Goal: Go to known website: Go to known website

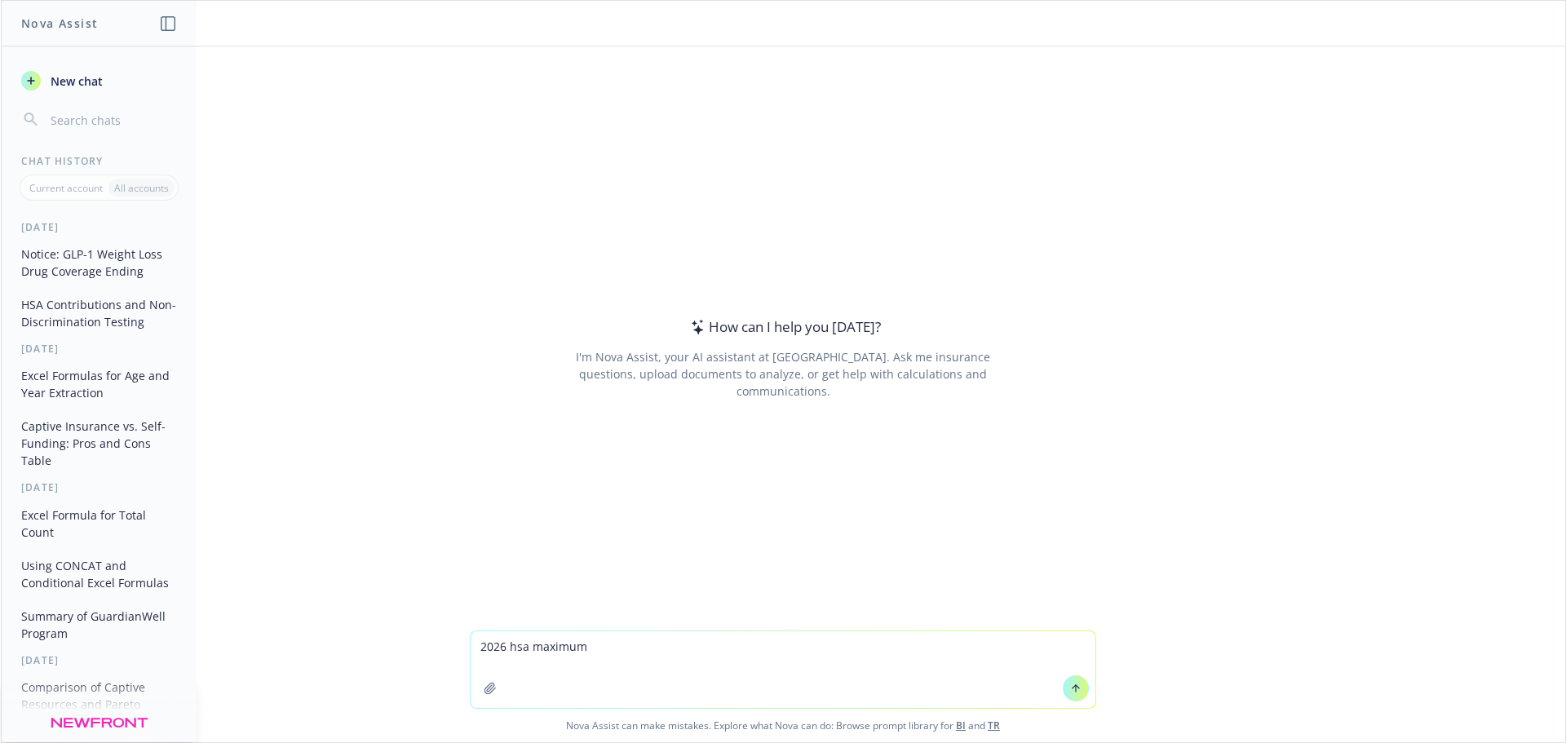
type textarea "2026 hsa maximums"
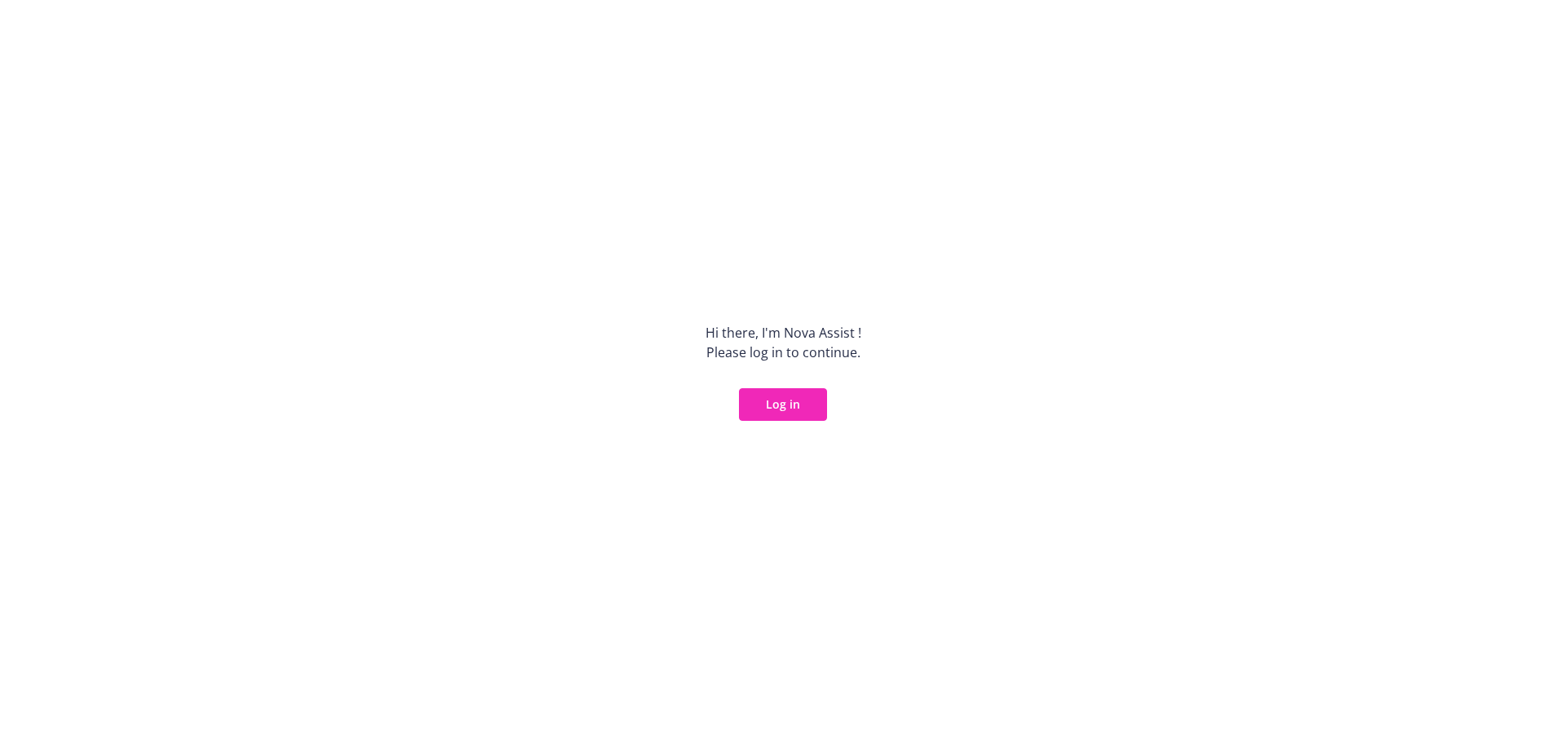
click at [772, 407] on button "Log in" at bounding box center [783, 404] width 88 height 33
